Goal: Navigation & Orientation: Find specific page/section

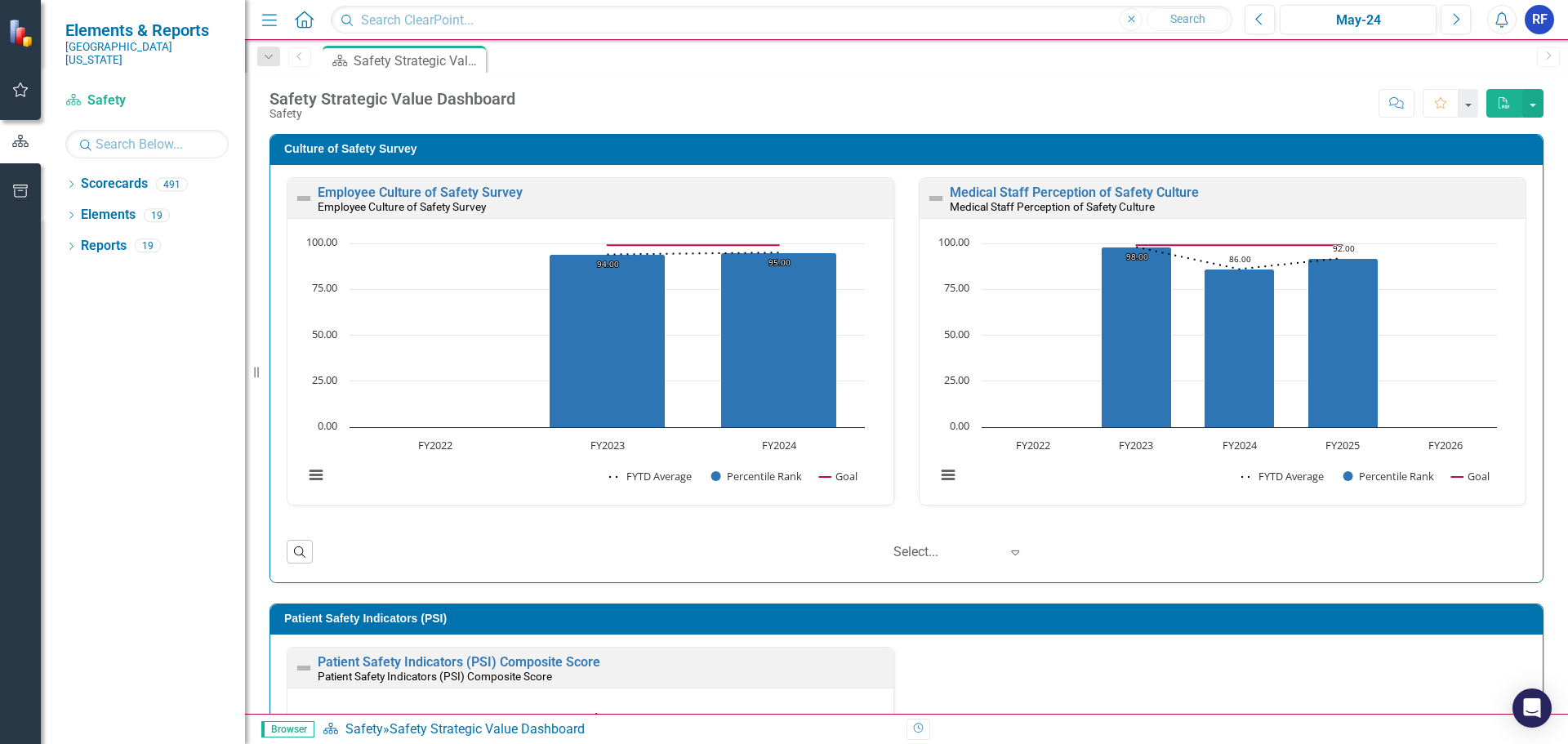
click at [27, 37] on img at bounding box center [22, 33] width 29 height 29
click at [104, 92] on link "Scorecard Safety" at bounding box center [147, 101] width 164 height 18
click at [1459, 25] on icon "Next" at bounding box center [1456, 19] width 9 height 15
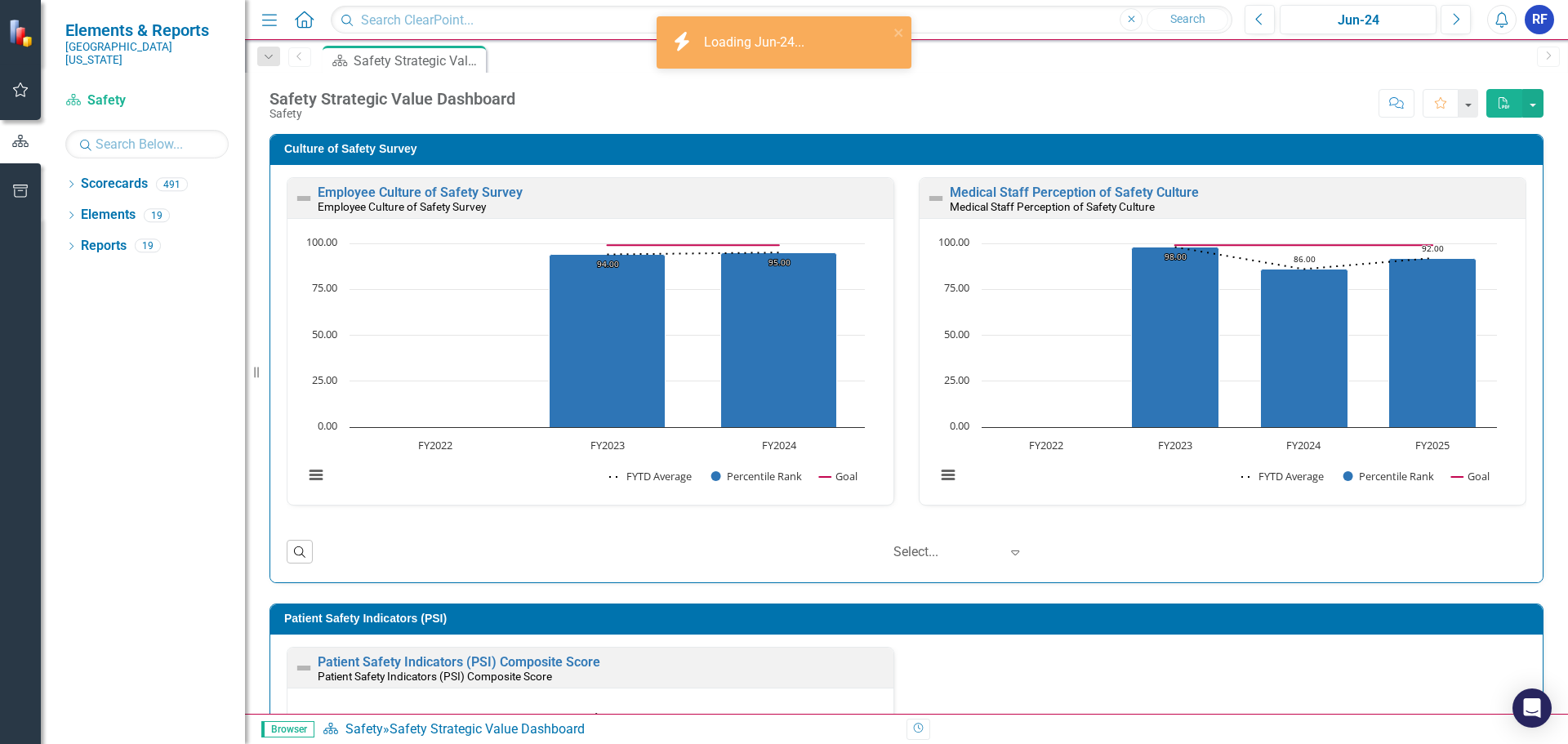
click at [26, 40] on img at bounding box center [22, 32] width 30 height 30
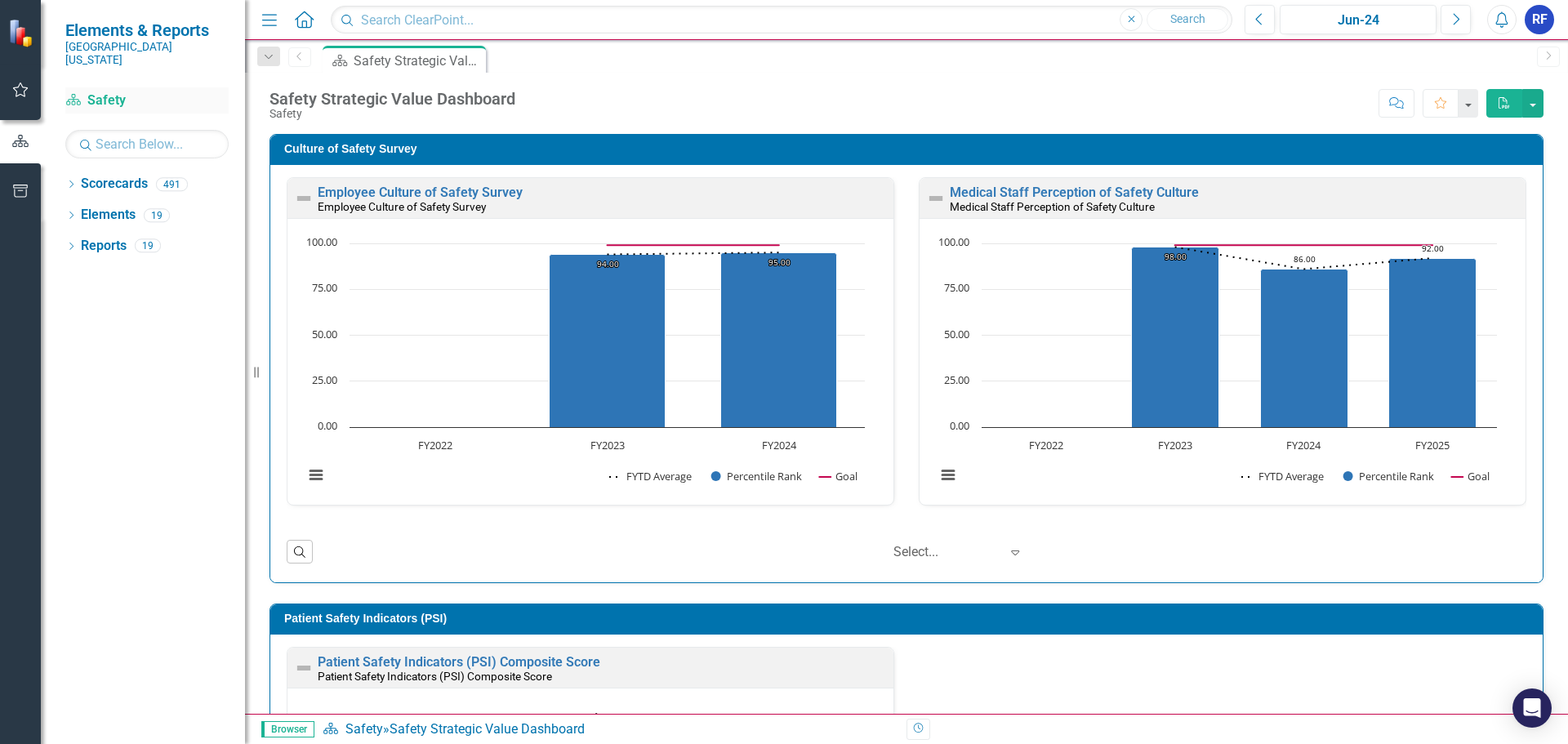
click at [74, 94] on icon at bounding box center [73, 100] width 15 height 12
click at [268, 59] on icon "Dropdown" at bounding box center [268, 57] width 15 height 12
click at [268, 63] on div "Dropdown" at bounding box center [269, 56] width 23 height 19
click at [74, 181] on icon "Dropdown" at bounding box center [72, 185] width 12 height 9
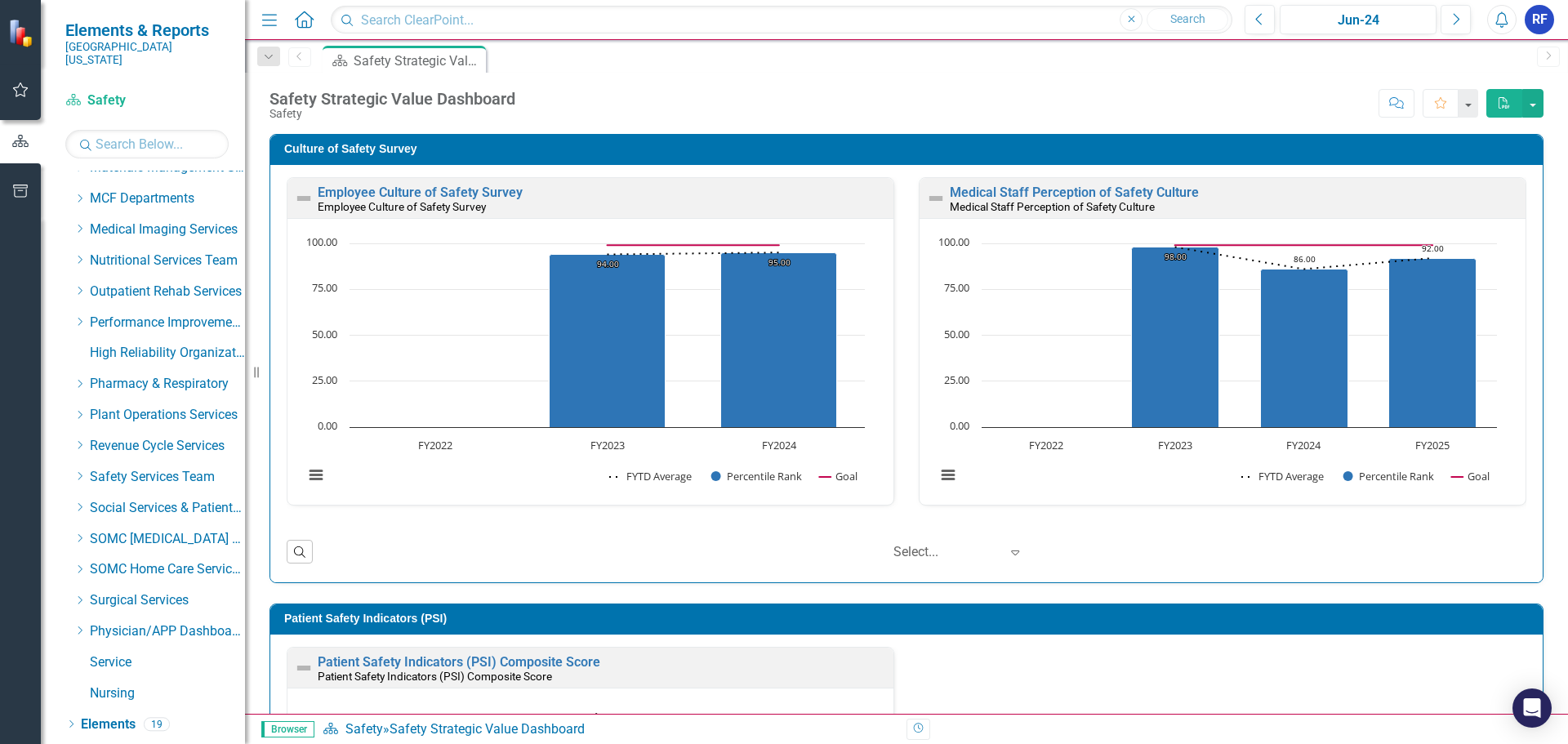
scroll to position [804, 0]
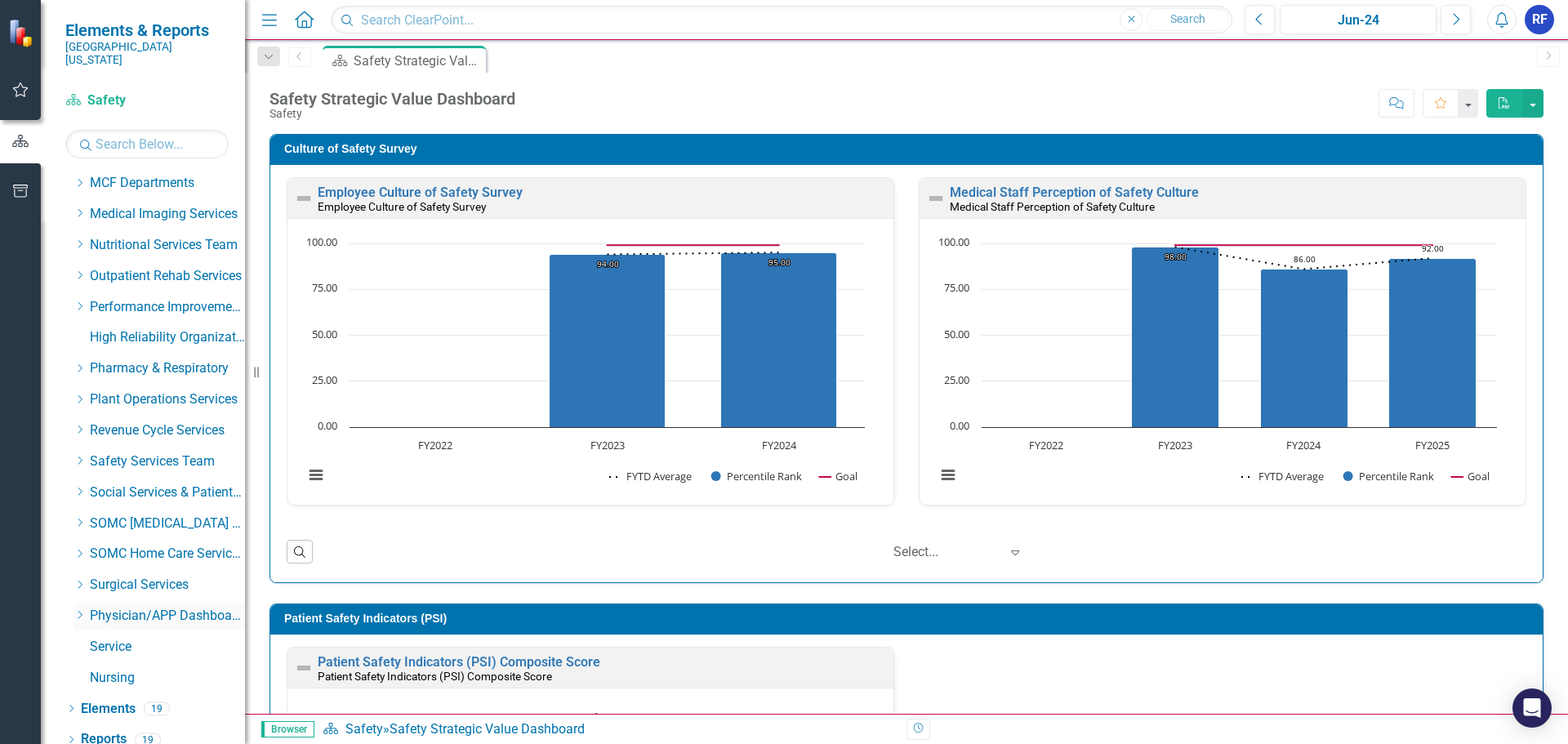
click at [78, 610] on icon "Dropdown" at bounding box center [79, 614] width 13 height 10
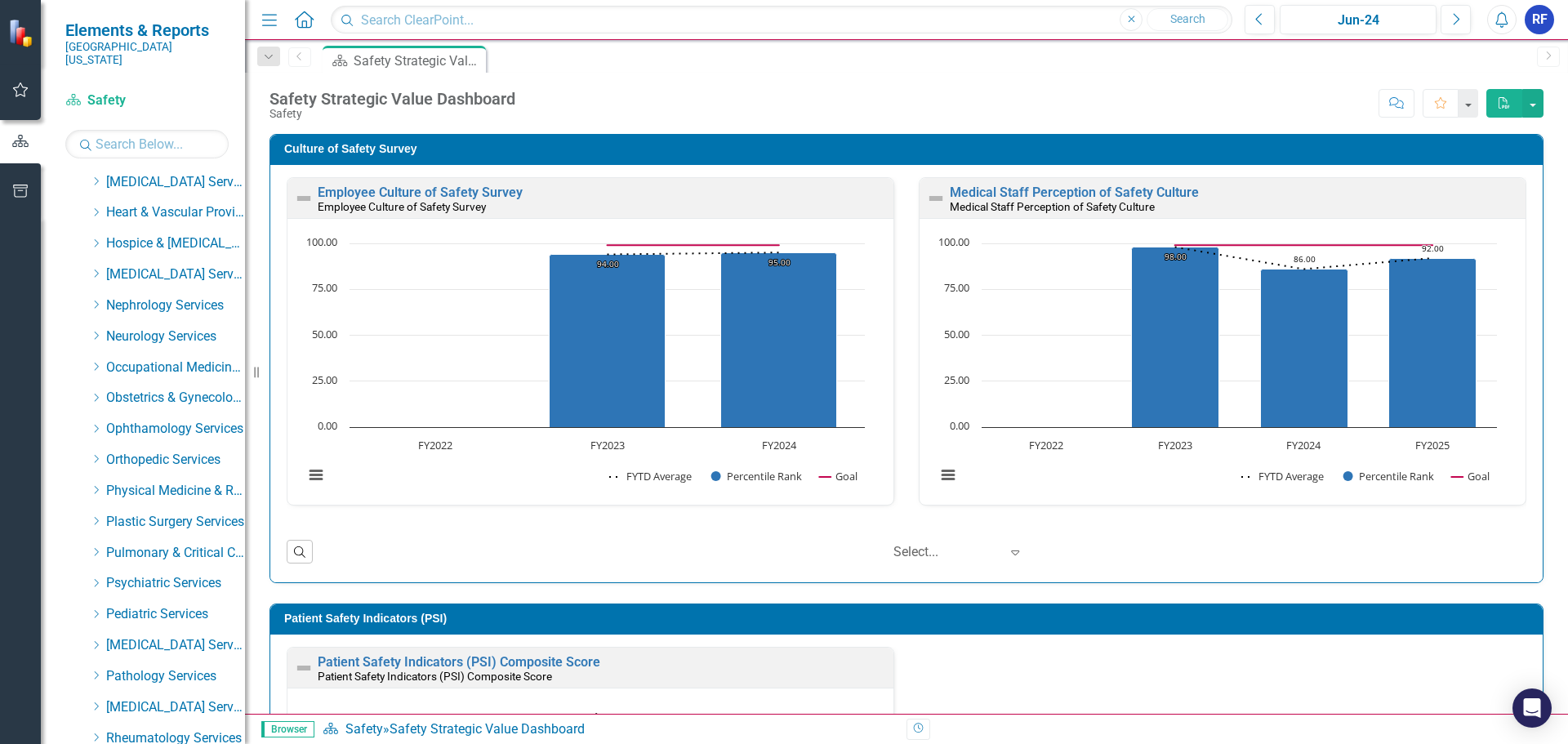
scroll to position [1558, 0]
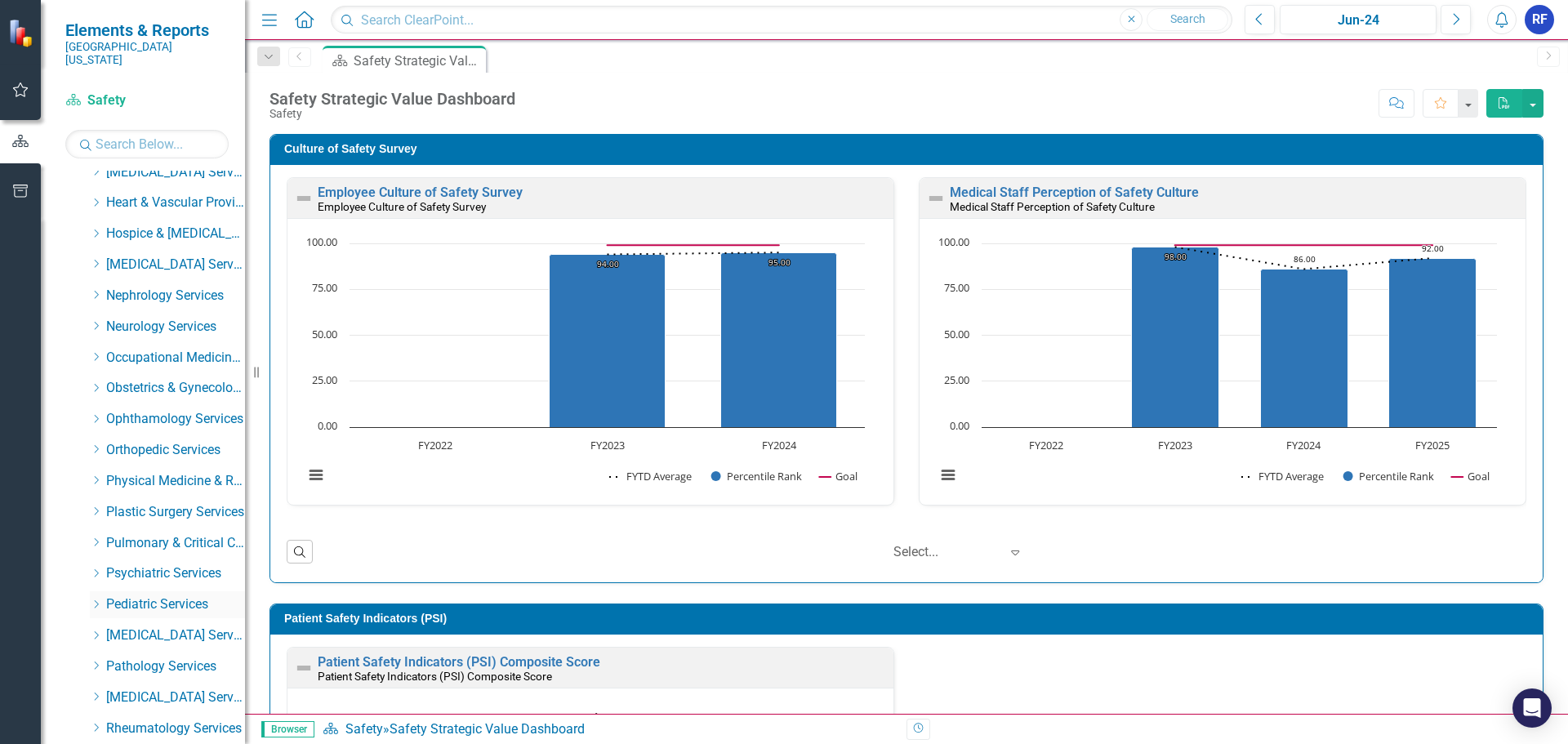
click at [166, 600] on link "Pediatric Services" at bounding box center [175, 604] width 138 height 18
click at [97, 600] on icon "Dropdown" at bounding box center [96, 605] width 13 height 10
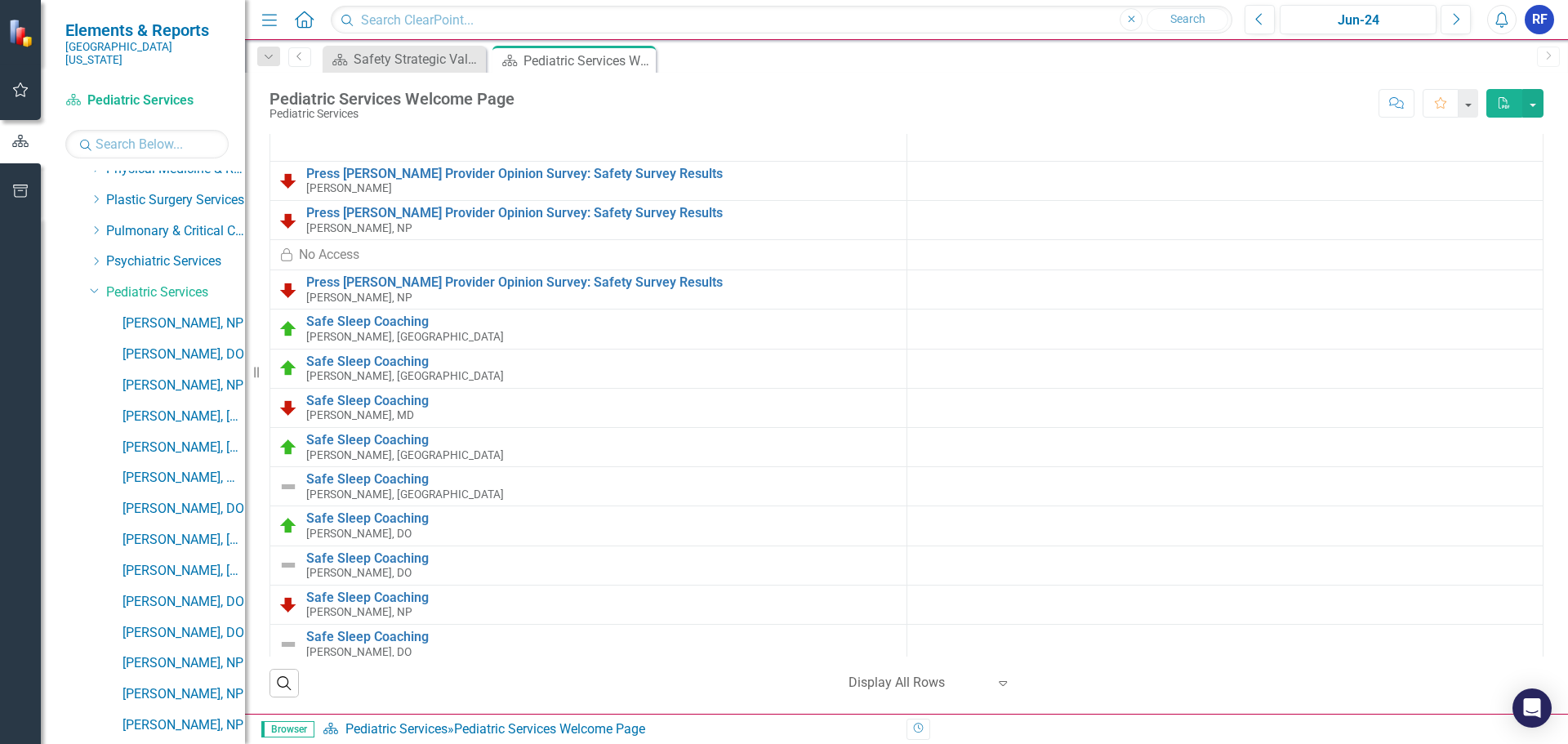
scroll to position [1902, 0]
click at [169, 314] on link "[PERSON_NAME], DO" at bounding box center [184, 321] width 123 height 18
